Goal: Find specific page/section: Find specific page/section

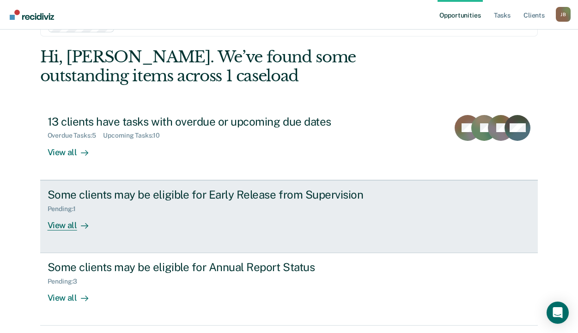
scroll to position [46, 0]
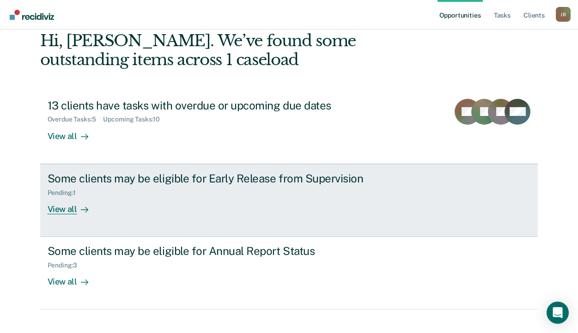
click at [51, 214] on div "View all" at bounding box center [74, 205] width 52 height 18
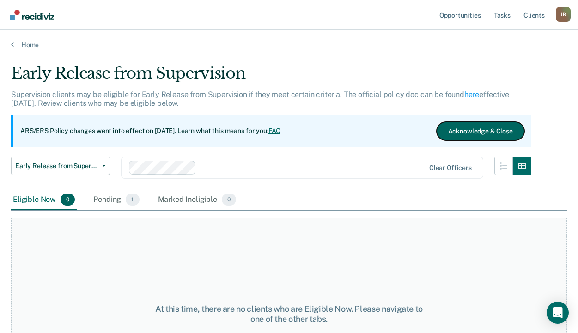
click at [479, 128] on button "Acknowledge & Close" at bounding box center [481, 131] width 88 height 18
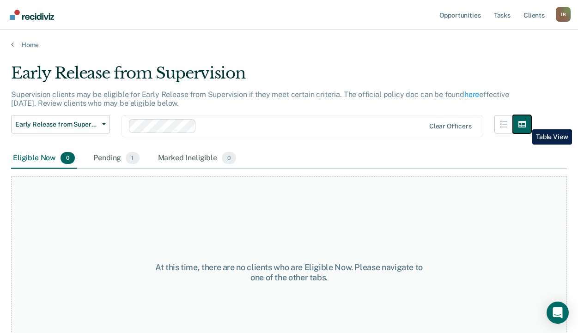
click at [526, 122] on icon "button" at bounding box center [522, 124] width 7 height 6
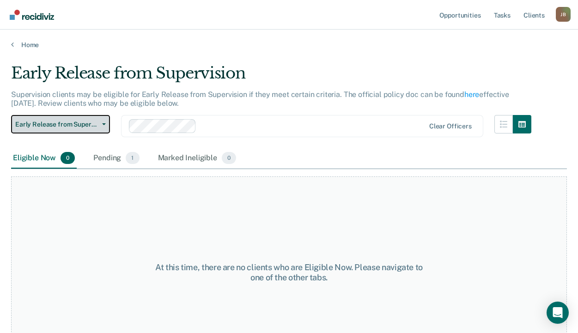
click at [100, 123] on span "button" at bounding box center [101, 124] width 7 height 2
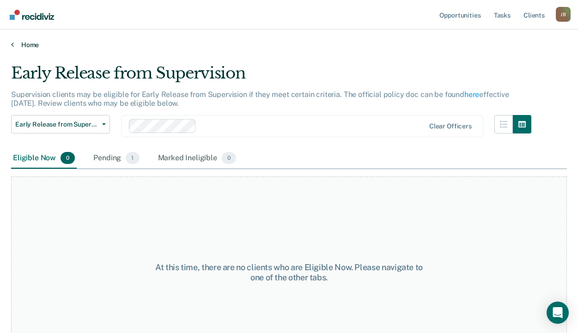
click at [27, 47] on link "Home" at bounding box center [289, 45] width 556 height 8
